Goal: Complete application form

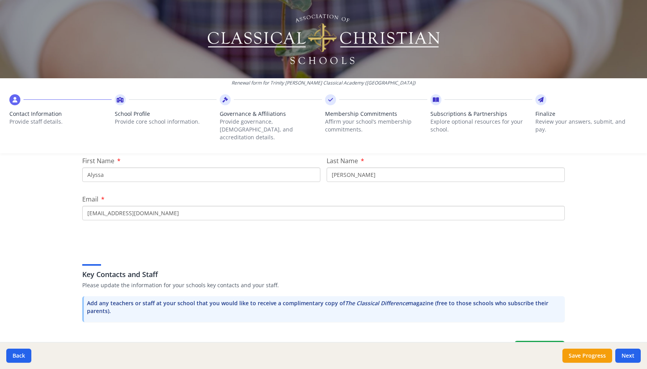
scroll to position [248, 0]
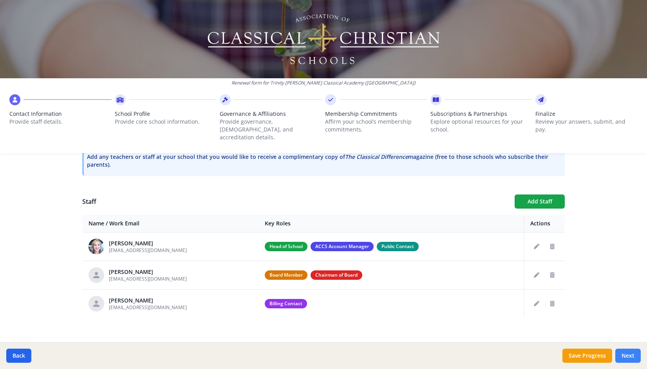
click at [630, 353] on button "Next" at bounding box center [628, 356] width 25 height 14
type input "[PHONE_NUMBER]"
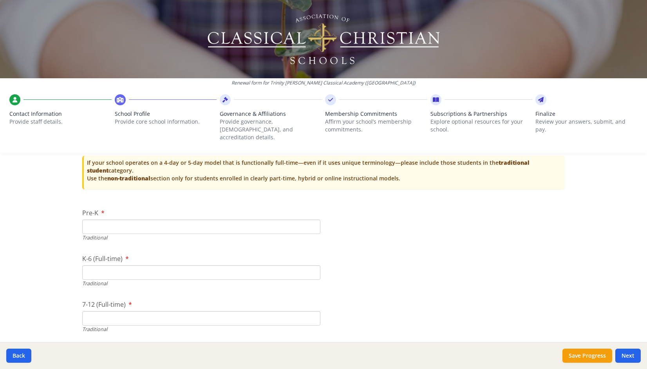
scroll to position [1599, 0]
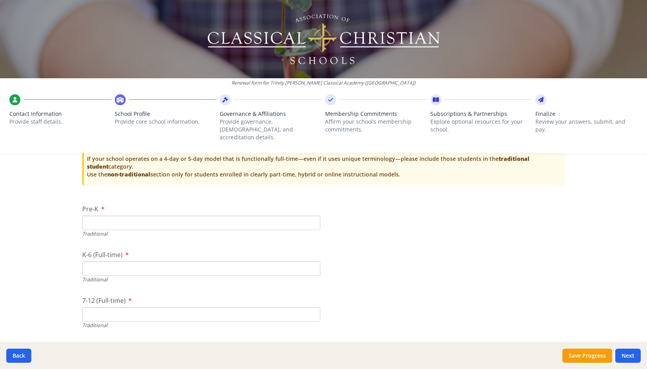
click at [194, 262] on input "K-6 (Full-time)" at bounding box center [201, 269] width 238 height 14
type input "123"
click at [123, 308] on input "7-12 (Full-time)" at bounding box center [201, 315] width 238 height 14
type input "56"
click at [216, 216] on input "Pre-K" at bounding box center [201, 223] width 238 height 14
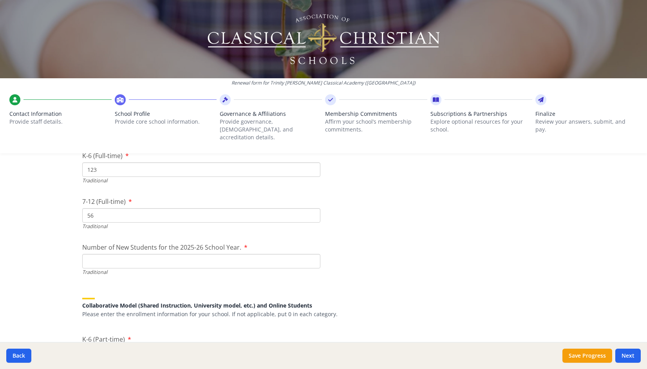
scroll to position [1733, 0]
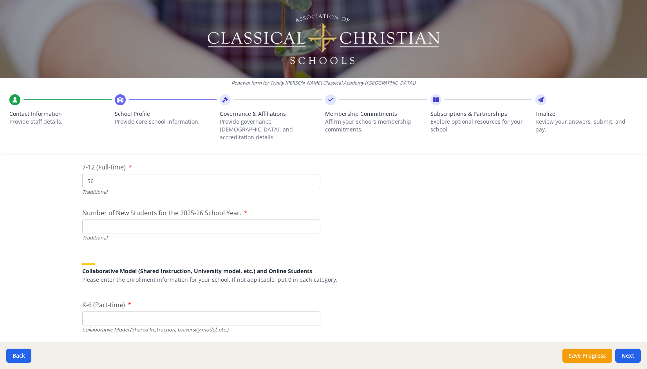
type input "0"
click at [168, 221] on input "Number of New Students for the 2025-26 School Year." at bounding box center [201, 227] width 238 height 14
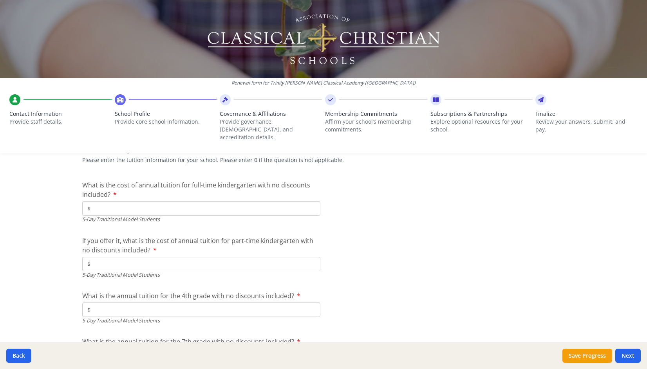
scroll to position [2047, 0]
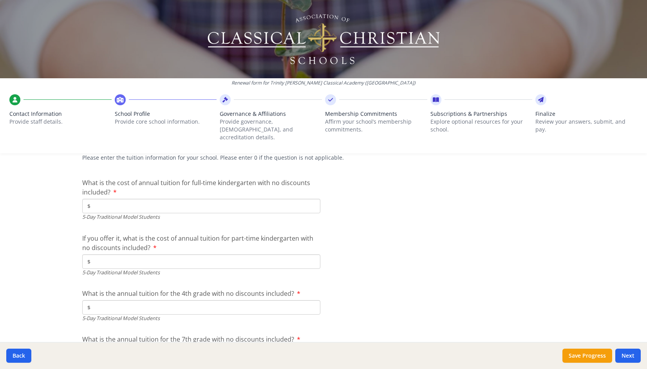
type input "23"
click at [247, 199] on input "$" at bounding box center [201, 206] width 238 height 14
type input "$6 500"
click at [215, 255] on input "$" at bounding box center [201, 262] width 238 height 14
type input "$6 500"
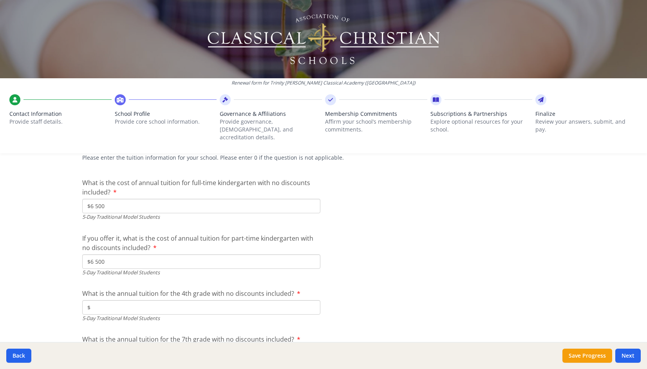
click at [190, 302] on input "$" at bounding box center [201, 308] width 238 height 14
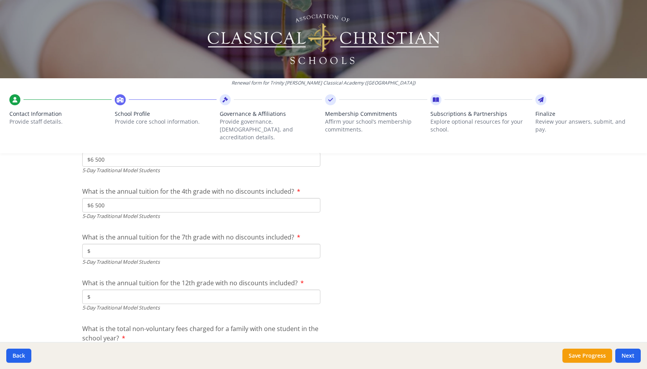
scroll to position [2151, 0]
type input "$6 500"
click at [176, 242] on input "$" at bounding box center [201, 249] width 238 height 14
type input "$6 500"
click at [149, 288] on input "$" at bounding box center [201, 295] width 238 height 14
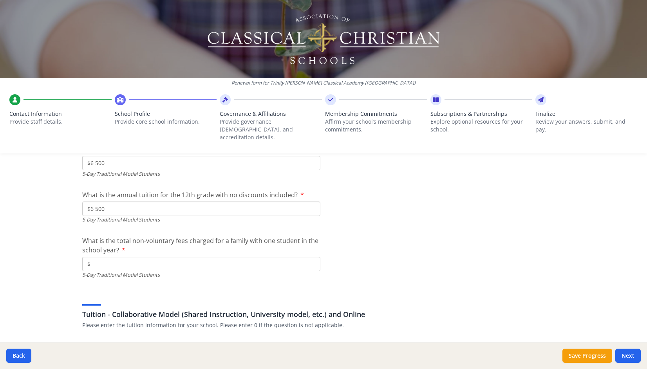
scroll to position [2252, 0]
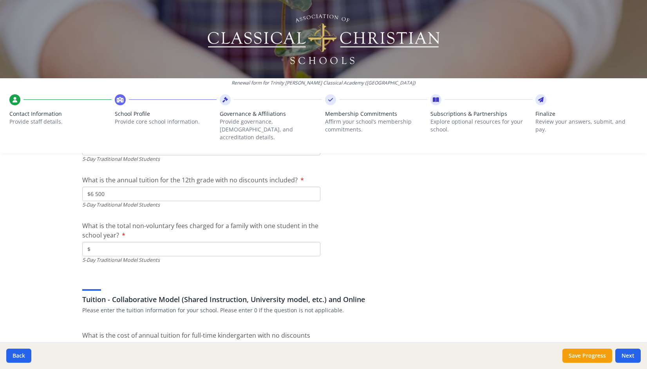
type input "$6 500"
click at [147, 243] on input "$" at bounding box center [201, 249] width 238 height 14
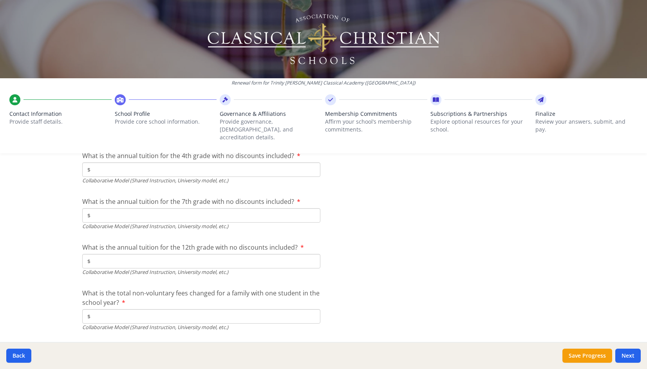
scroll to position [2556, 0]
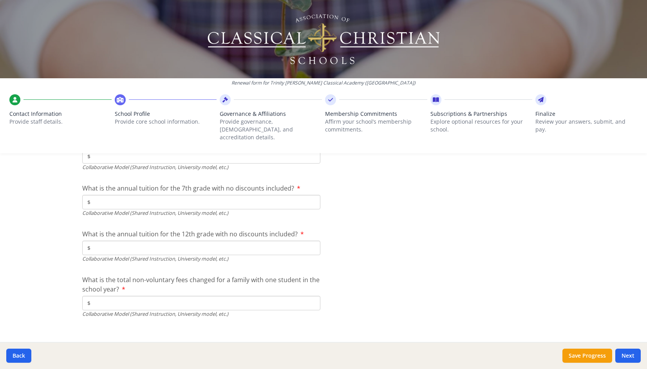
type input "$350"
click at [629, 364] on div "Back Save Progress Next" at bounding box center [323, 355] width 647 height 27
click at [628, 357] on button "Next" at bounding box center [628, 356] width 25 height 14
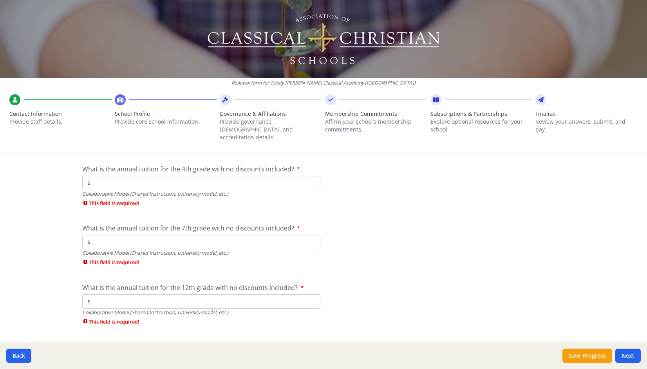
click at [179, 181] on input "$" at bounding box center [201, 183] width 238 height 14
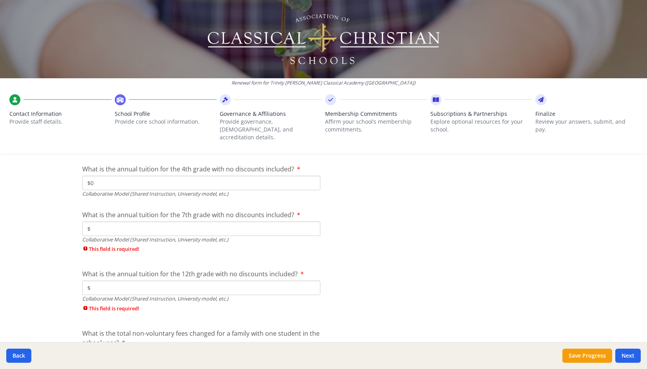
type input "$0"
click at [158, 222] on input "$" at bounding box center [201, 229] width 238 height 14
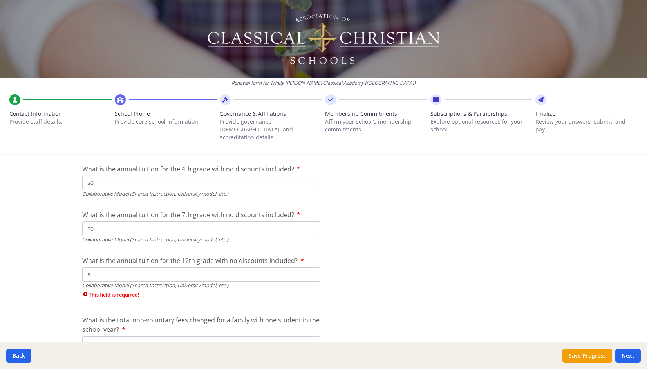
type input "$0"
click at [127, 268] on input "$" at bounding box center [201, 275] width 238 height 14
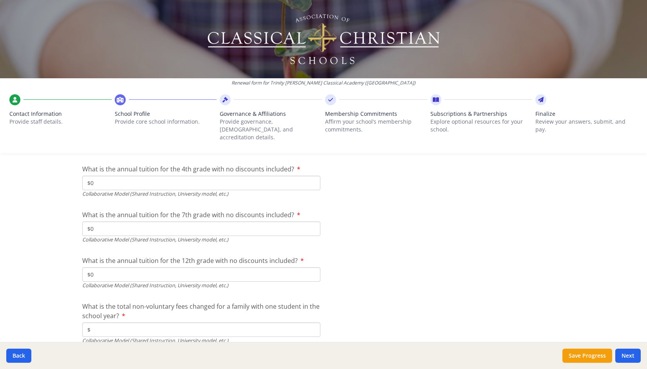
type input "$0"
click at [109, 323] on input "$" at bounding box center [201, 330] width 238 height 14
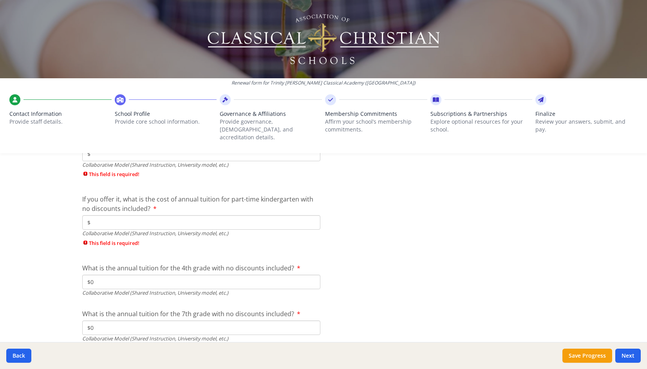
scroll to position [2551, 0]
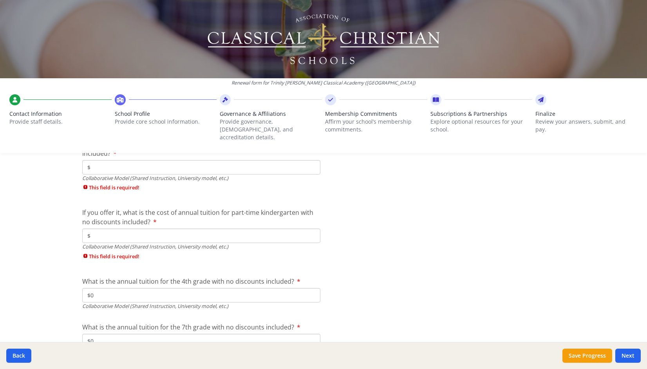
type input "$0"
click at [219, 232] on input "$" at bounding box center [201, 236] width 238 height 14
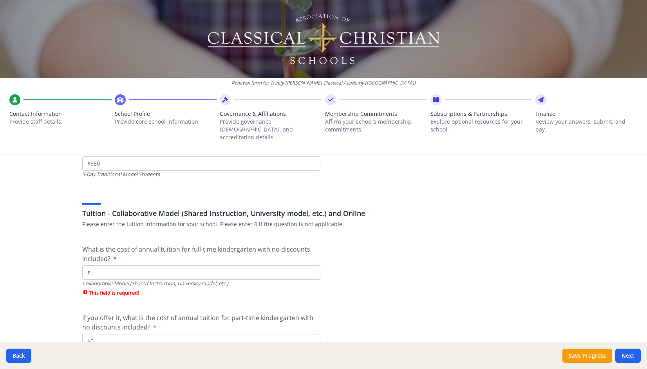
scroll to position [2421, 0]
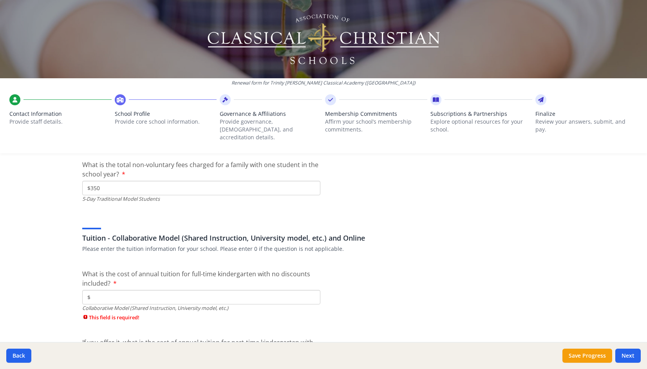
type input "$0"
click at [261, 293] on input "$" at bounding box center [201, 297] width 238 height 14
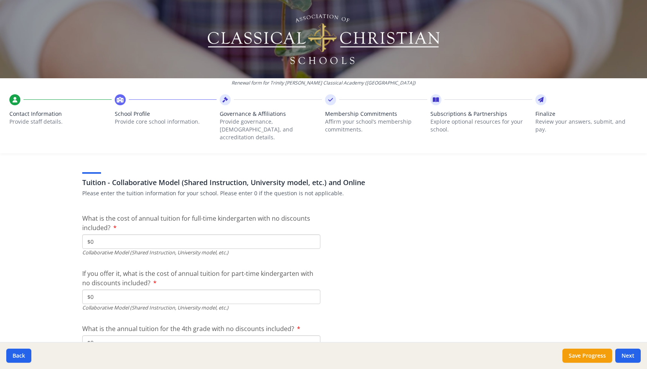
scroll to position [2485, 0]
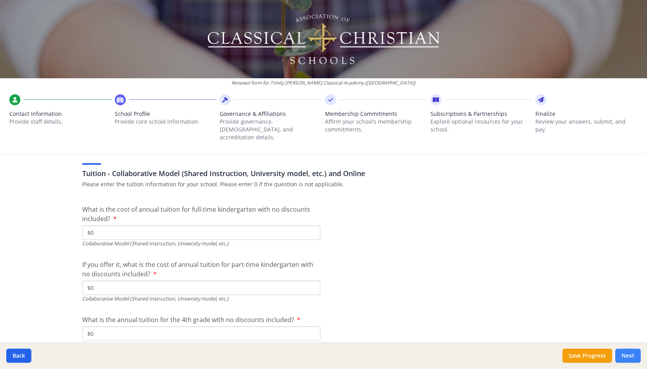
type input "$0"
click at [630, 353] on button "Next" at bounding box center [628, 356] width 25 height 14
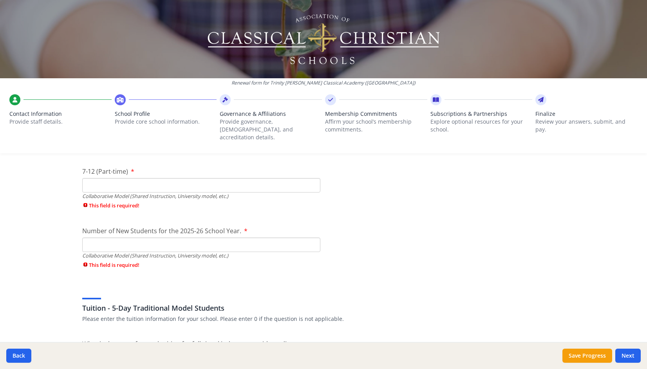
scroll to position [1984, 0]
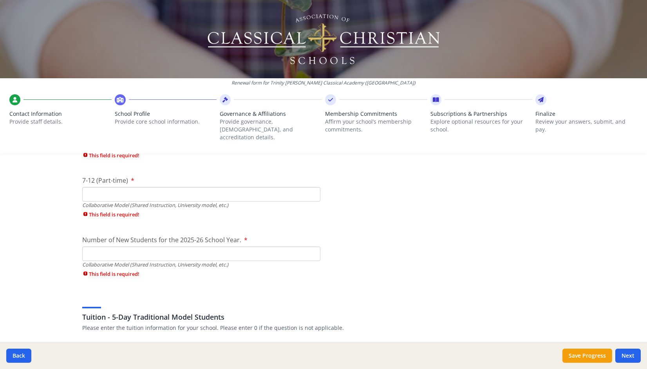
click at [246, 235] on div "Number of New Students for the 2025-26 School Year. Collaborative Model (Shared…" at bounding box center [201, 258] width 238 height 47
click at [248, 247] on input "Number of New Students for the 2025-26 School Year." at bounding box center [201, 254] width 238 height 14
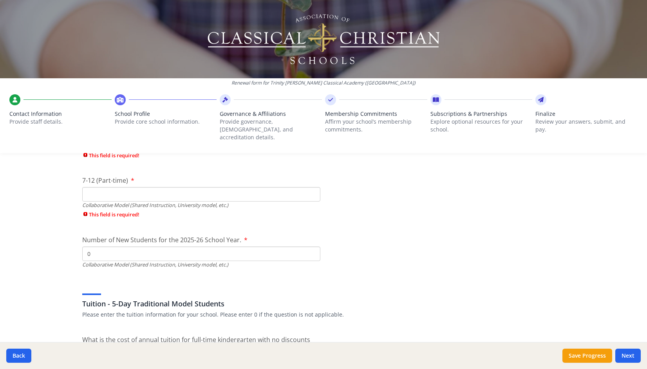
type input "0"
click at [288, 187] on input "7-12 (Part-time)" at bounding box center [201, 194] width 238 height 14
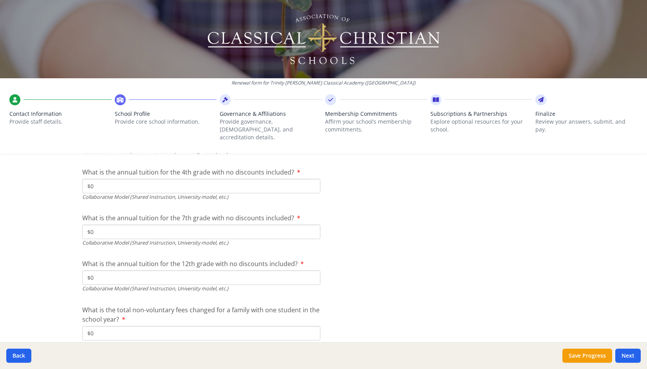
scroll to position [2636, 0]
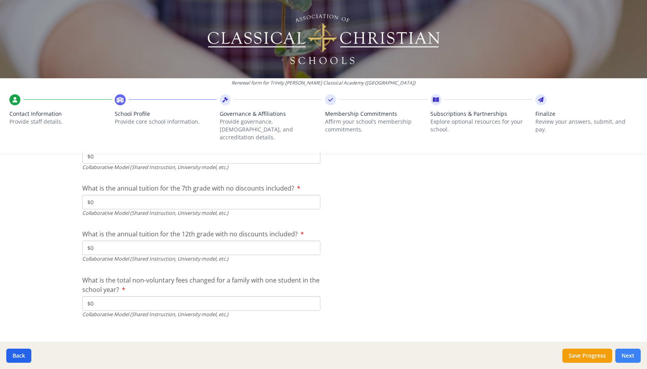
type input "0"
click at [630, 357] on button "Next" at bounding box center [628, 356] width 25 height 14
click at [625, 356] on button "Next" at bounding box center [628, 356] width 25 height 14
click at [628, 356] on button "Next" at bounding box center [628, 356] width 25 height 14
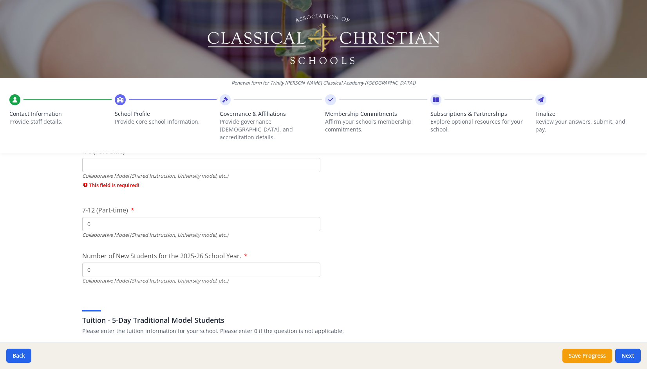
scroll to position [1914, 0]
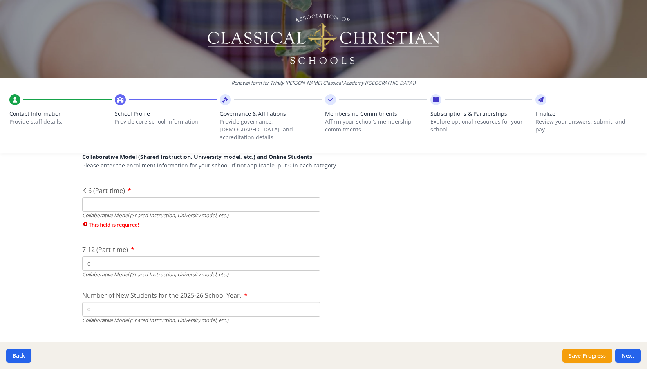
click at [272, 197] on input "K-6 (Part-time)" at bounding box center [201, 204] width 238 height 14
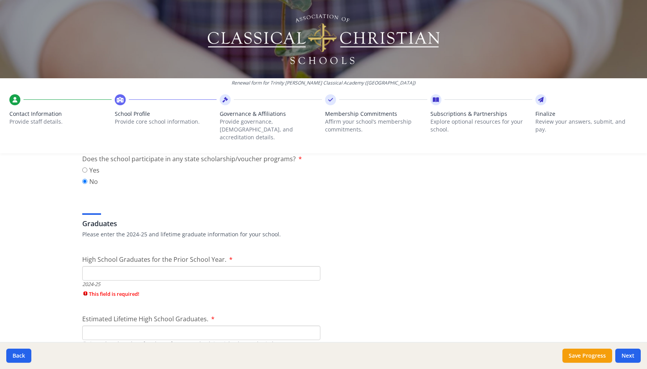
scroll to position [1101, 0]
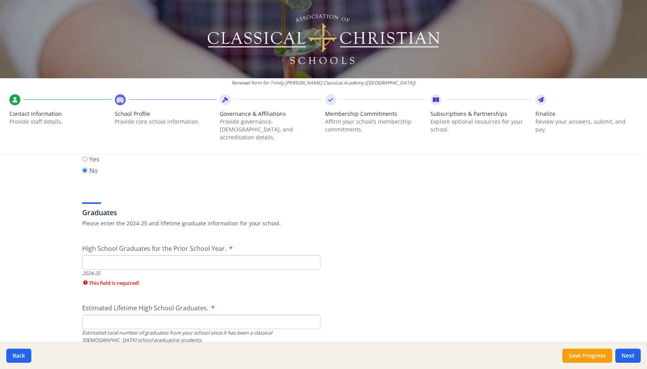
type input "0"
click at [231, 255] on input "High School Graduates for the Prior School Year." at bounding box center [201, 262] width 238 height 14
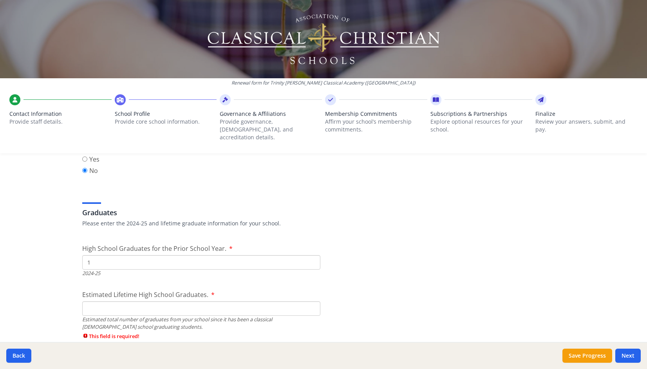
type input "1"
click at [174, 316] on div "Estimated total number of graduates from your school since it has been a classi…" at bounding box center [201, 323] width 238 height 15
click at [162, 293] on div "Estimated Lifetime High School Graduates. Estimated total number of graduates f…" at bounding box center [201, 317] width 238 height 54
click at [164, 302] on input "Estimated Lifetime High School Graduates." at bounding box center [201, 309] width 238 height 14
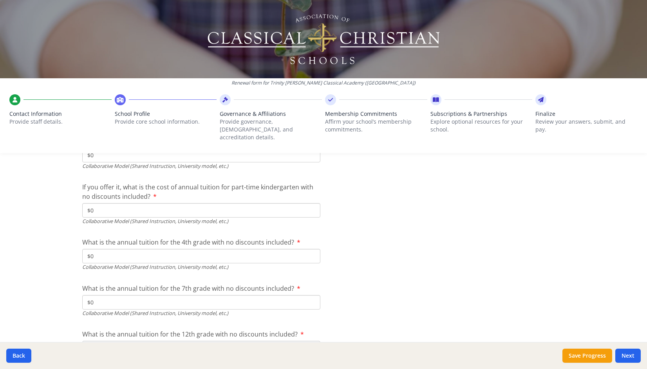
scroll to position [2535, 0]
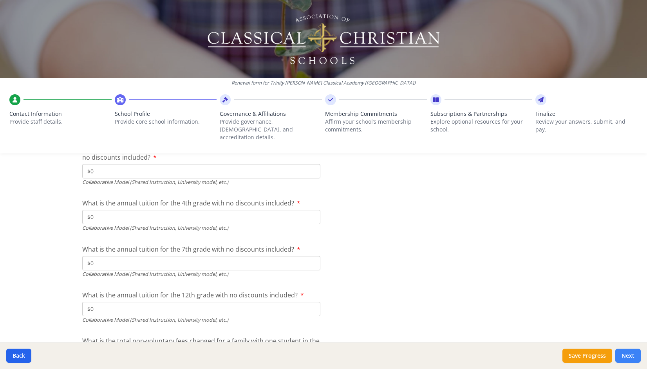
type input "1"
click at [626, 357] on button "Next" at bounding box center [628, 356] width 25 height 14
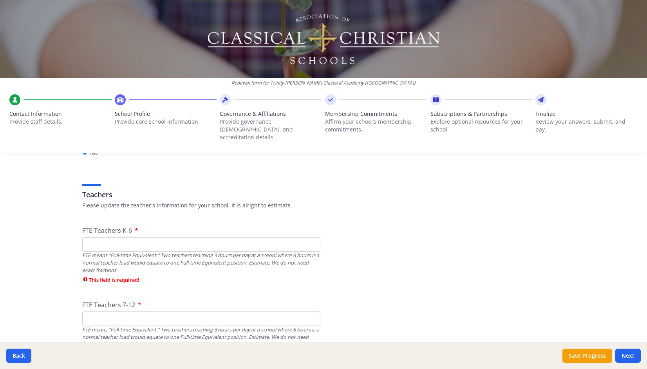
scroll to position [447, 0]
click at [226, 239] on input "FTE Teachers K-6" at bounding box center [201, 242] width 238 height 14
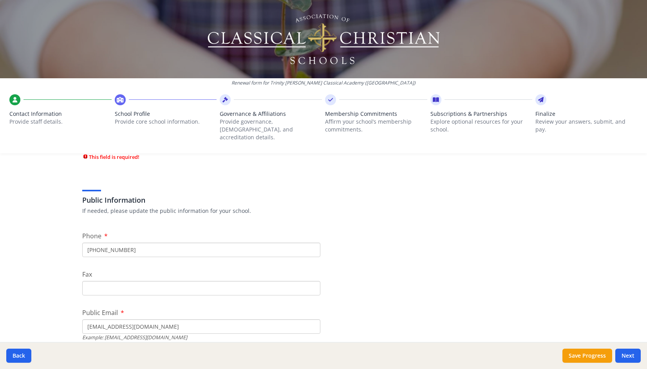
scroll to position [24, 0]
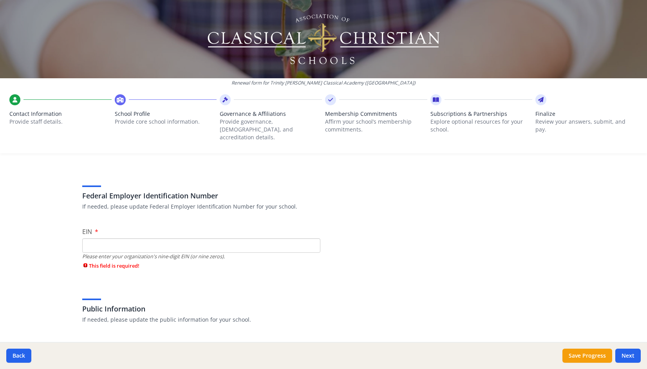
click at [213, 239] on input "EIN" at bounding box center [201, 246] width 238 height 14
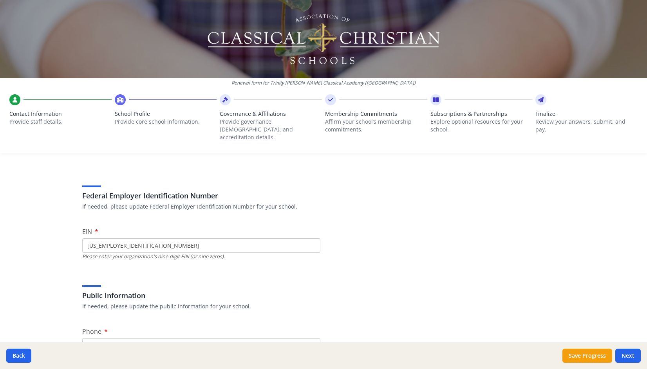
type input "[US_EMPLOYER_IDENTIFICATION_NUMBER]"
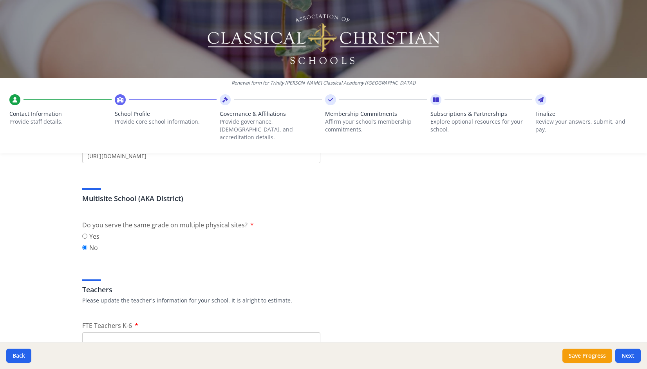
scroll to position [483, 0]
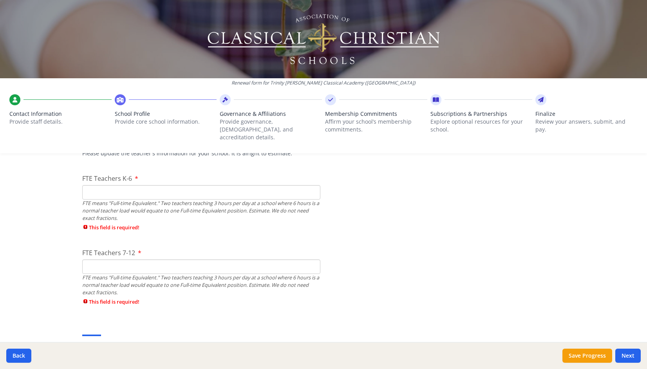
click at [224, 191] on input "FTE Teachers K-6" at bounding box center [201, 192] width 238 height 14
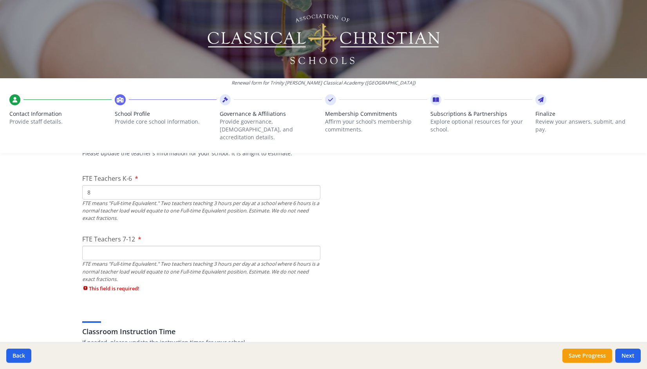
type input "8"
click at [186, 264] on div "FTE means "Full-time Equivalent." Two teachers teaching 3 hours per day at a sc…" at bounding box center [201, 272] width 238 height 23
click at [185, 246] on input "FTE Teachers 7-12" at bounding box center [201, 253] width 238 height 14
type input "5"
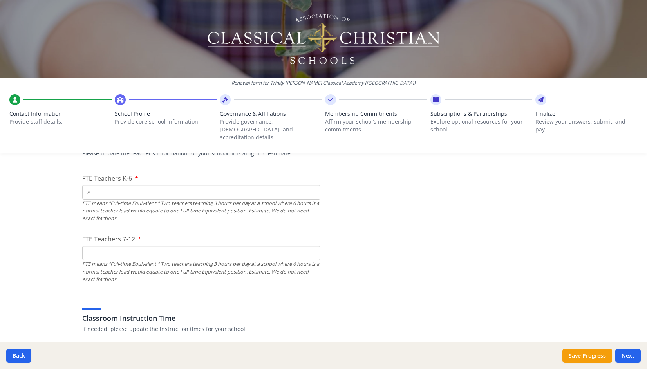
type input "6"
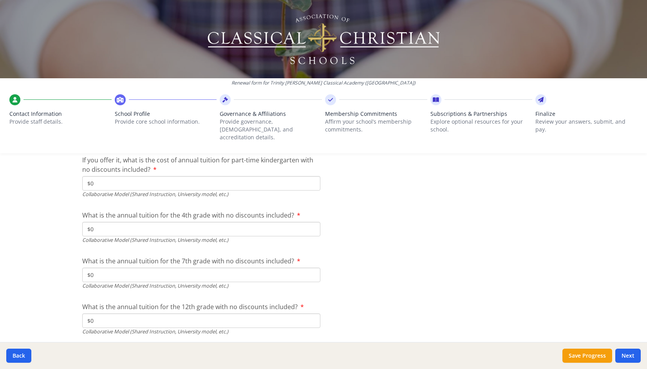
scroll to position [2556, 0]
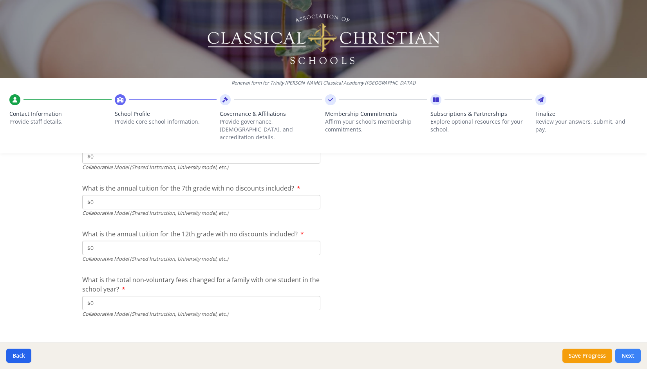
type input "5"
click at [634, 355] on button "Next" at bounding box center [628, 356] width 25 height 14
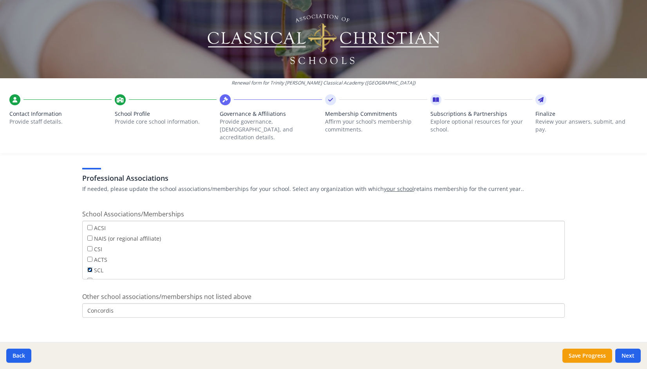
click at [87, 268] on input "SCL" at bounding box center [89, 270] width 5 height 5
checkbox input "false"
click at [630, 357] on button "Next" at bounding box center [628, 356] width 25 height 14
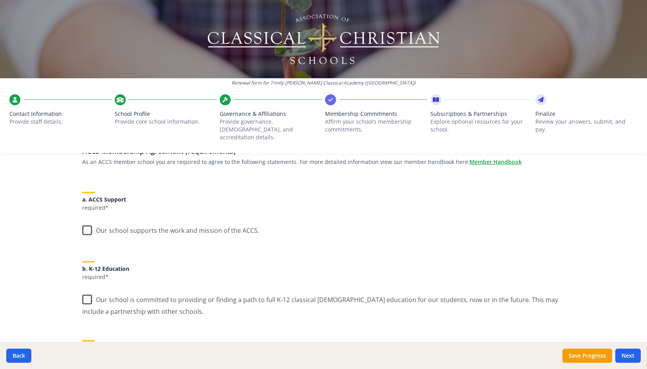
scroll to position [78, 0]
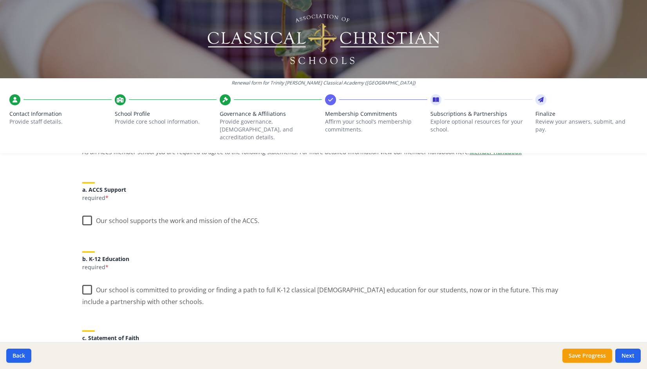
click at [85, 213] on label "Our school supports the work and mission of the ACCS." at bounding box center [170, 219] width 177 height 17
click at [0, 0] on input "Our school supports the work and mission of the ACCS." at bounding box center [0, 0] width 0 height 0
click at [84, 282] on label "Our school is committed to providing or finding a path to full K-12 classical […" at bounding box center [323, 293] width 483 height 26
click at [0, 0] on input "Our school is committed to providing or finding a path to full K-12 classical […" at bounding box center [0, 0] width 0 height 0
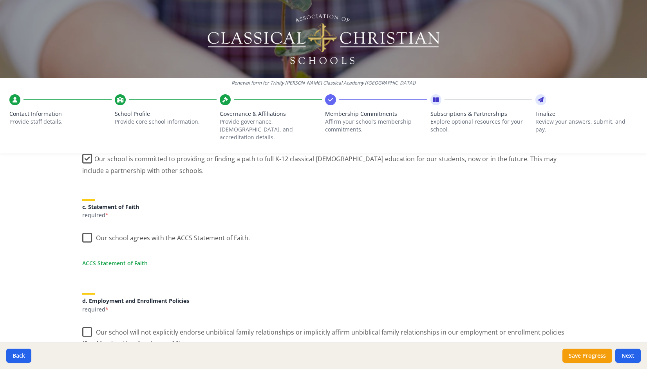
scroll to position [211, 0]
click at [85, 228] on label "Our school agrees with the ACCS Statement of Faith." at bounding box center [166, 234] width 168 height 17
click at [0, 0] on input "Our school agrees with the ACCS Statement of Faith." at bounding box center [0, 0] width 0 height 0
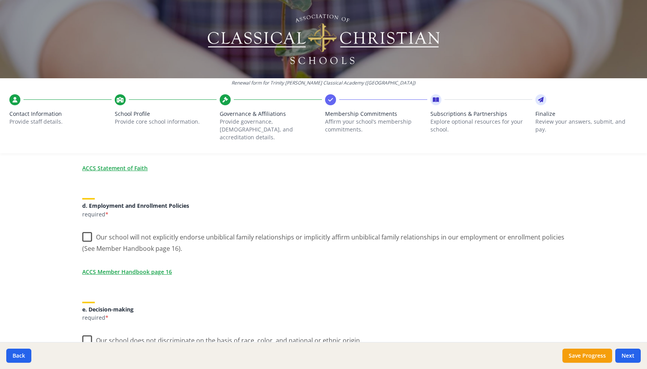
scroll to position [322, 0]
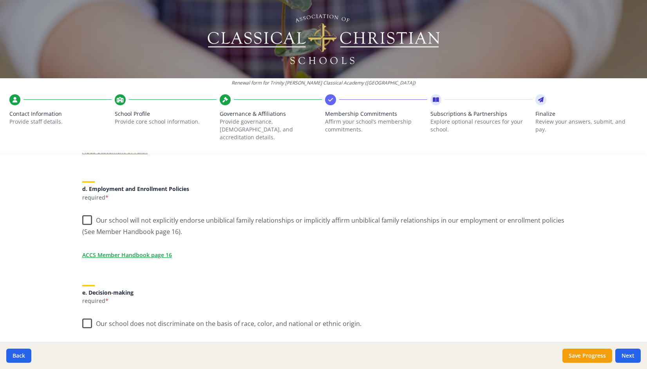
click at [87, 215] on label "Our school will not explicitly endorse unbiblical family relationships or impli…" at bounding box center [323, 223] width 483 height 26
click at [0, 0] on input "Our school will not explicitly endorse unbiblical family relationships or impli…" at bounding box center [0, 0] width 0 height 0
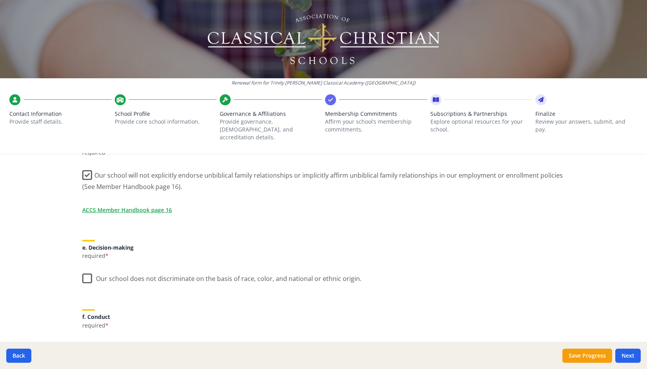
scroll to position [425, 0]
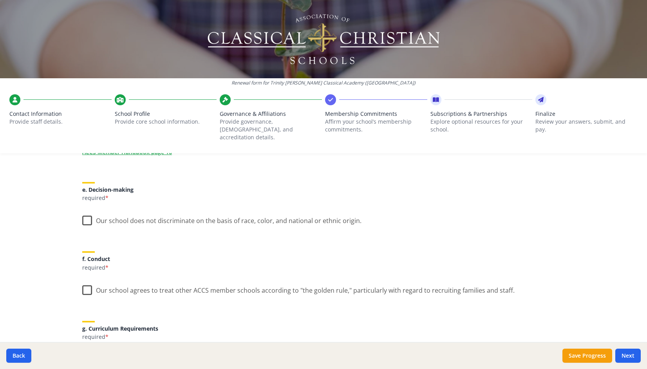
click at [83, 212] on label "Our school does not discriminate on the basis of race, color, and national or e…" at bounding box center [221, 219] width 279 height 17
click at [0, 0] on input "Our school does not discriminate on the basis of race, color, and national or e…" at bounding box center [0, 0] width 0 height 0
click at [85, 284] on label "Our school agrees to treat other ACCS member schools according to "the golden r…" at bounding box center [298, 289] width 433 height 17
click at [0, 0] on input "Our school agrees to treat other ACCS member schools according to "the golden r…" at bounding box center [0, 0] width 0 height 0
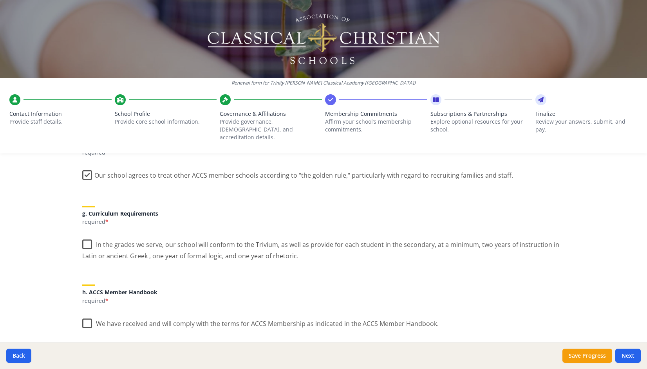
scroll to position [555, 0]
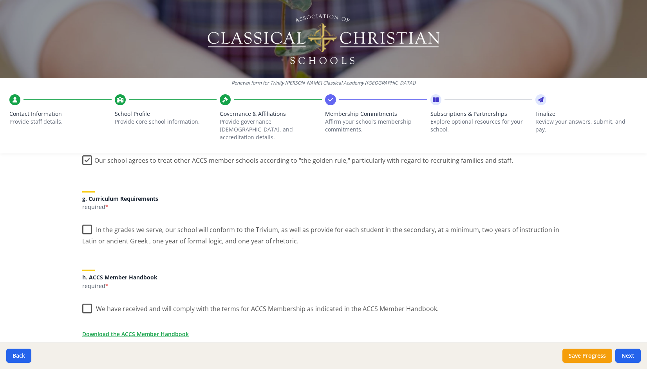
click at [83, 220] on label "In the grades we serve, our school will conform to the Trivium, as well as prov…" at bounding box center [323, 233] width 483 height 26
click at [0, 0] on input "In the grades we serve, our school will conform to the Trivium, as well as prov…" at bounding box center [0, 0] width 0 height 0
click at [84, 299] on label "We have received and will comply with the terms for ACCS Membership as indicate…" at bounding box center [260, 307] width 357 height 17
click at [0, 0] on input "We have received and will comply with the terms for ACCS Membership as indicate…" at bounding box center [0, 0] width 0 height 0
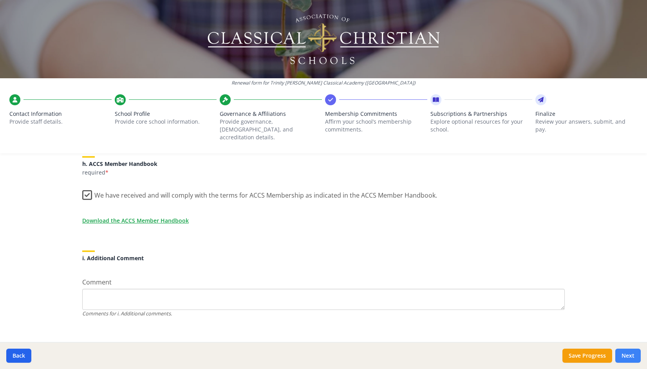
click at [627, 353] on button "Next" at bounding box center [628, 356] width 25 height 14
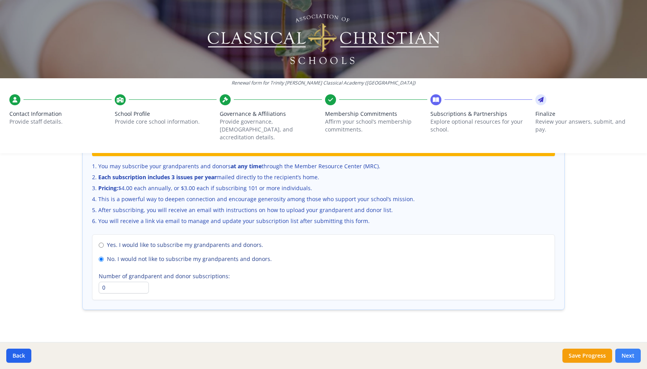
click at [627, 353] on button "Next" at bounding box center [628, 356] width 25 height 14
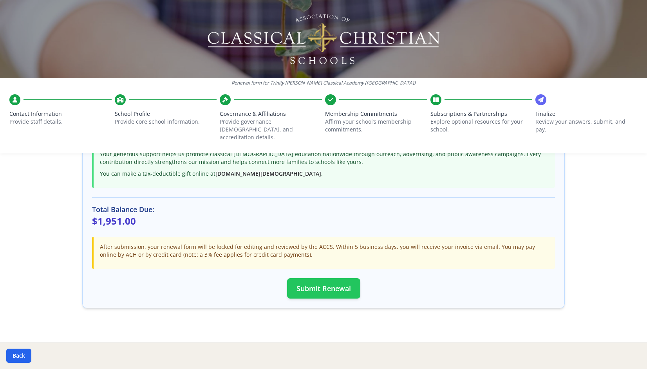
click at [321, 284] on button "Submit Renewal" at bounding box center [323, 289] width 73 height 20
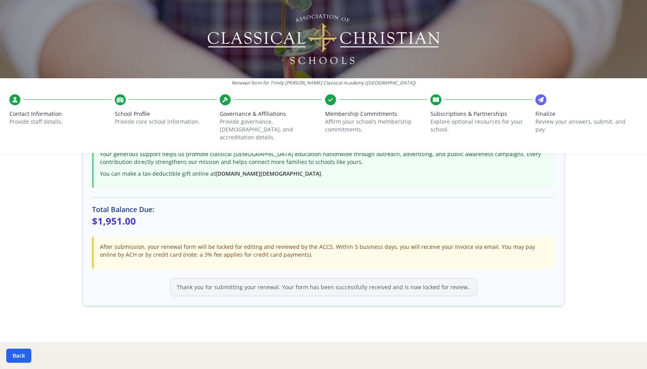
scroll to position [192, 0]
